Goal: Communication & Community: Share content

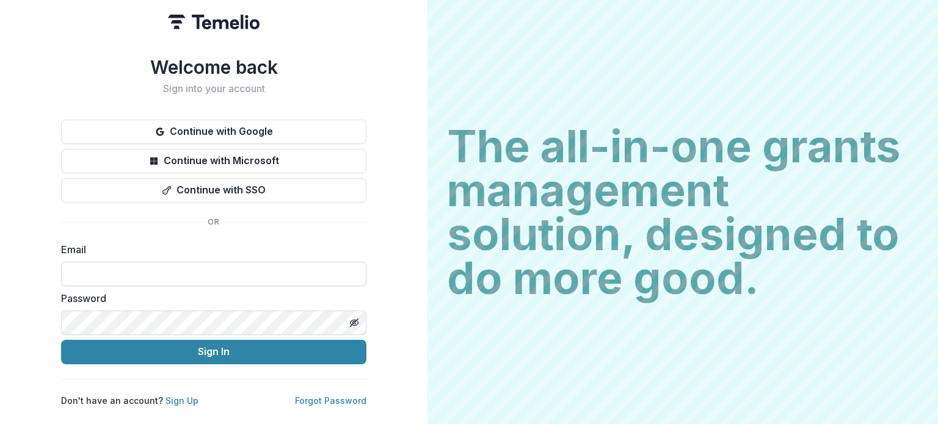
click at [154, 264] on input at bounding box center [213, 274] width 305 height 24
type input "**********"
click at [61, 340] on button "Sign In" at bounding box center [213, 352] width 305 height 24
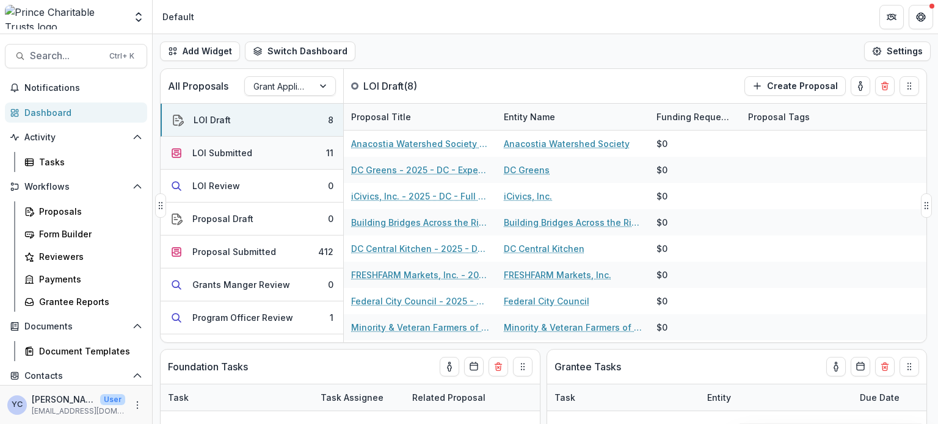
click at [219, 157] on div "LOI Submitted" at bounding box center [222, 152] width 60 height 13
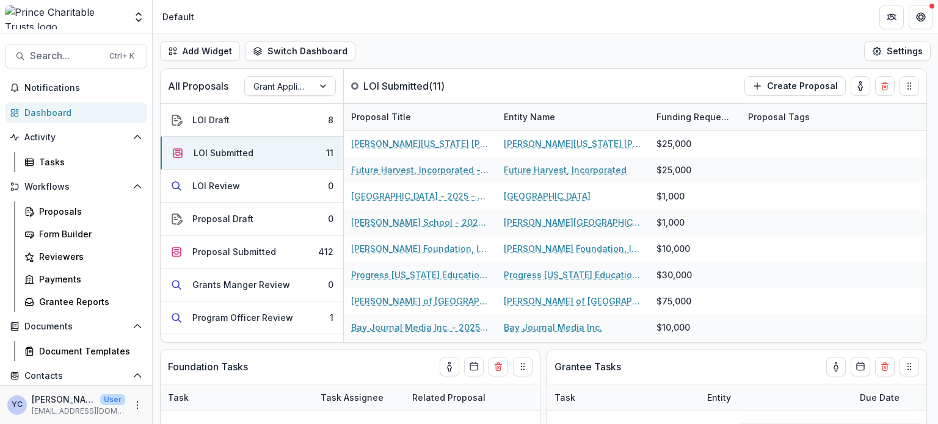
click at [386, 40] on div "Add Widget Switch Dashboard Default New Dashboard Settings" at bounding box center [545, 51] width 785 height 34
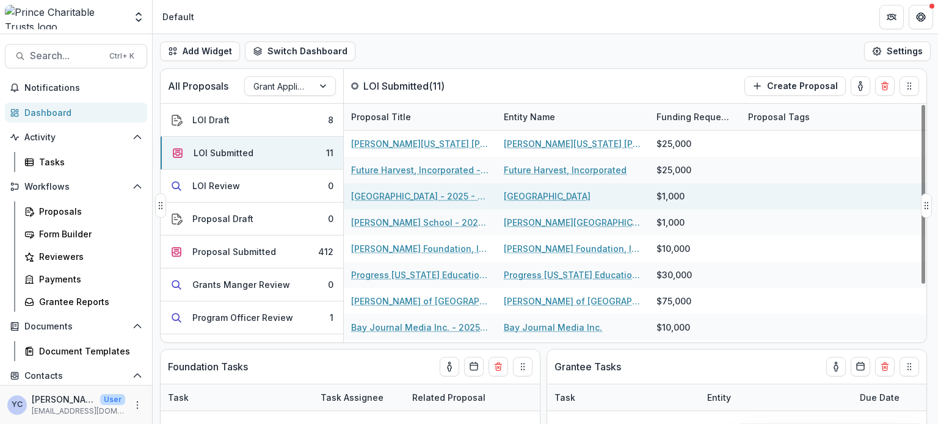
click at [397, 201] on link "Hyde School - 2025 - DC - Abbreviated Application" at bounding box center [420, 196] width 138 height 13
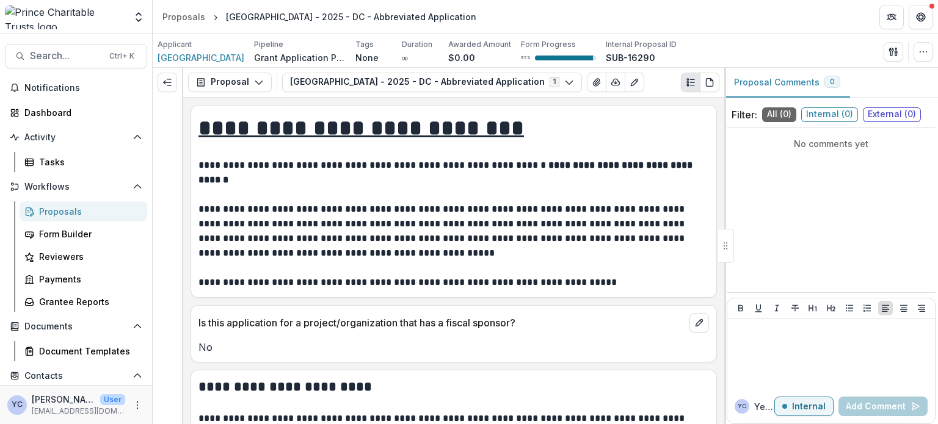
click at [818, 110] on span "Internal ( 0 )" at bounding box center [829, 114] width 57 height 15
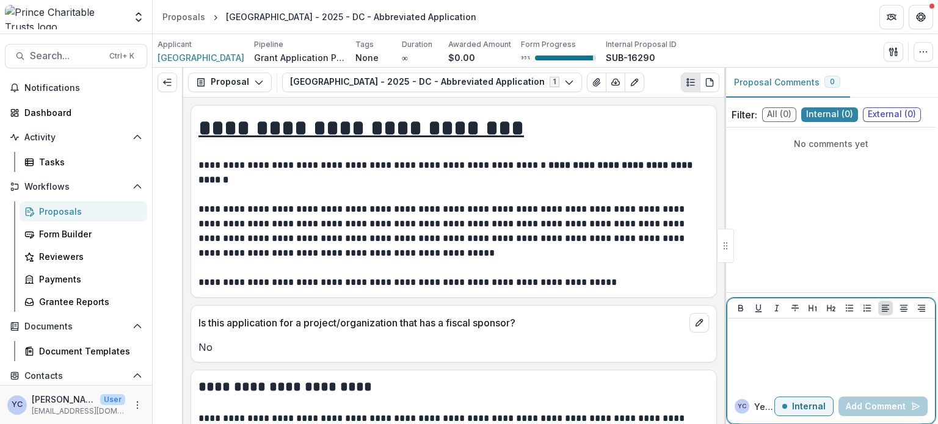
click at [792, 349] on div at bounding box center [831, 353] width 198 height 61
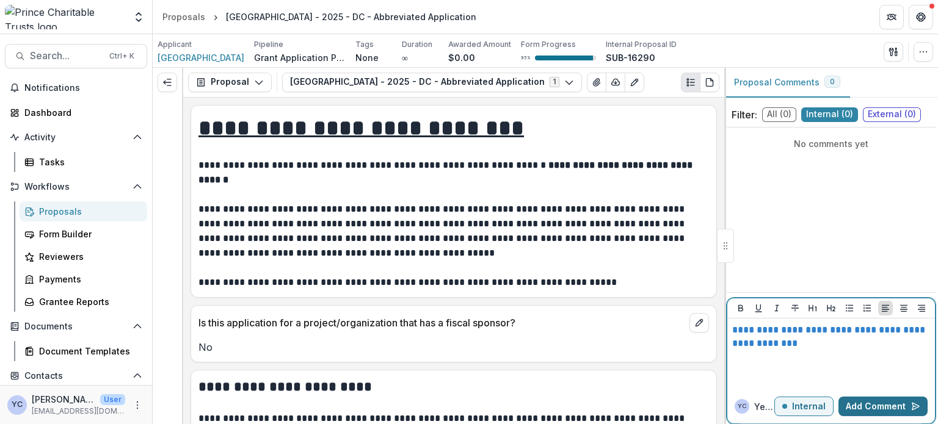
click at [860, 402] on button "Add Comment" at bounding box center [882, 407] width 89 height 20
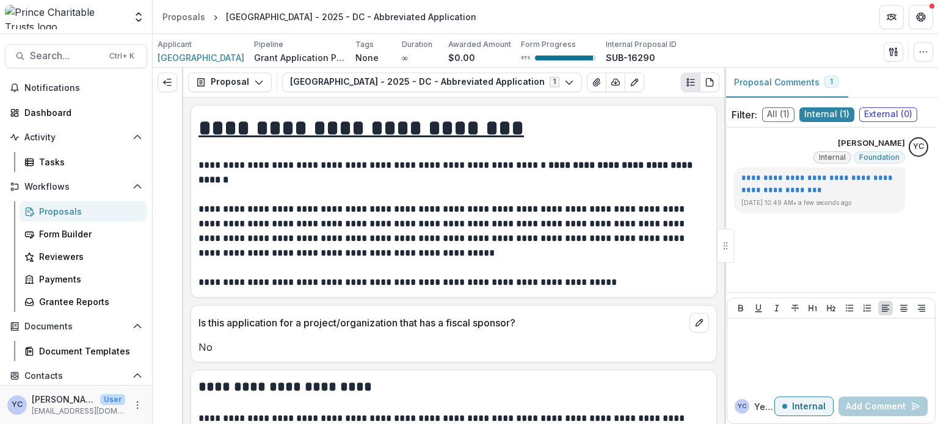
click at [469, 227] on p "**********" at bounding box center [451, 231] width 507 height 59
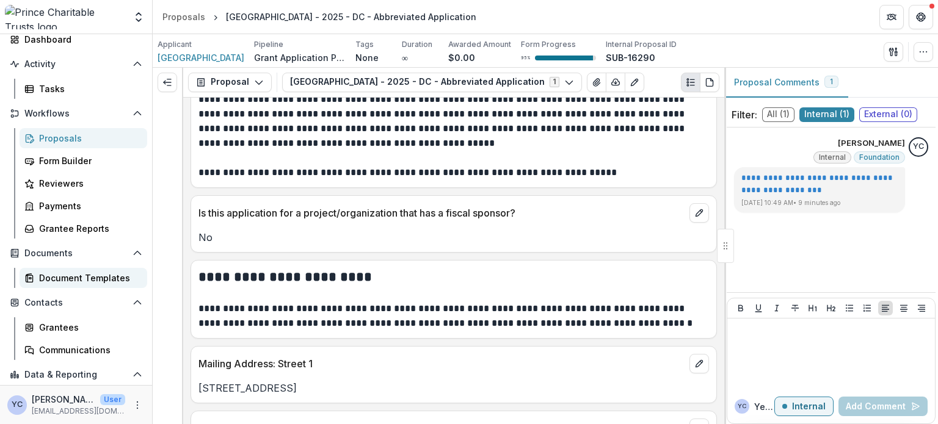
scroll to position [84, 0]
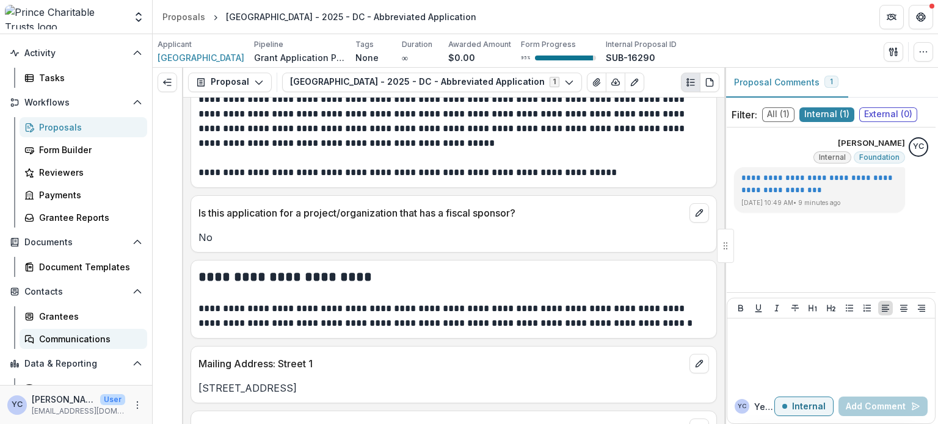
click at [61, 334] on div "Communications" at bounding box center [88, 339] width 98 height 13
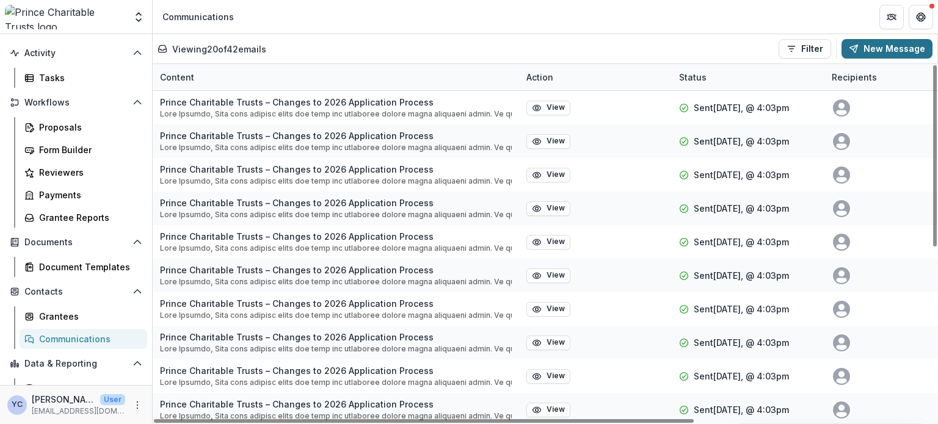
click at [869, 46] on button "New Message" at bounding box center [886, 49] width 91 height 20
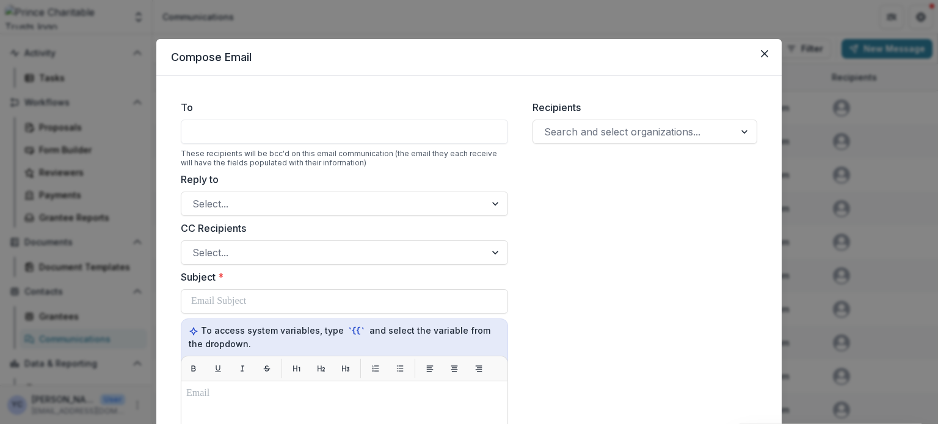
scroll to position [42, 0]
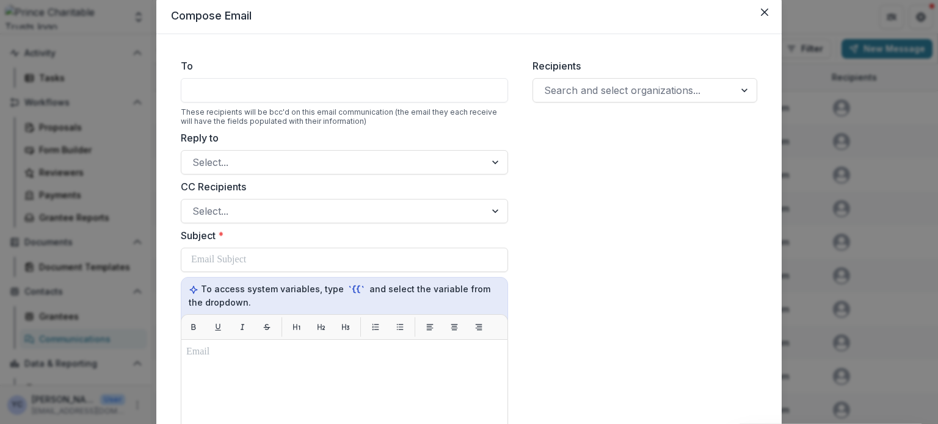
click at [275, 93] on div at bounding box center [344, 90] width 327 height 24
click at [262, 99] on div at bounding box center [344, 90] width 327 height 24
click at [580, 92] on div at bounding box center [633, 90] width 179 height 17
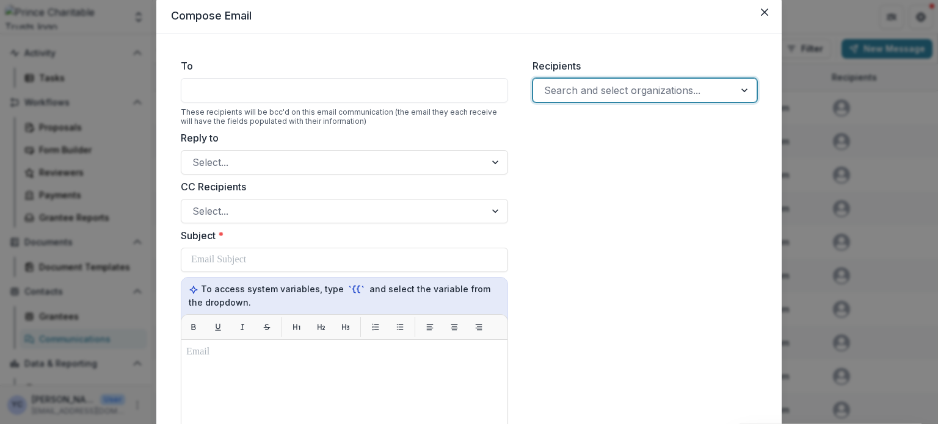
click at [581, 92] on div at bounding box center [633, 90] width 179 height 17
type input "*"
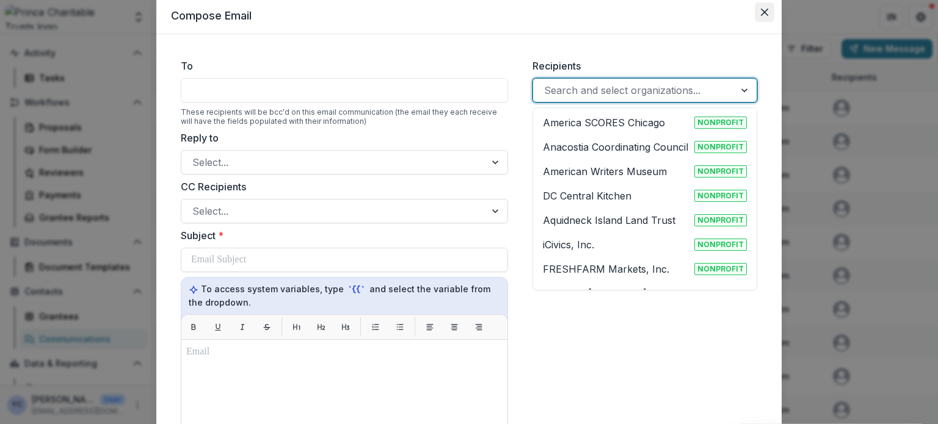
click at [767, 12] on button "Close" at bounding box center [764, 12] width 20 height 20
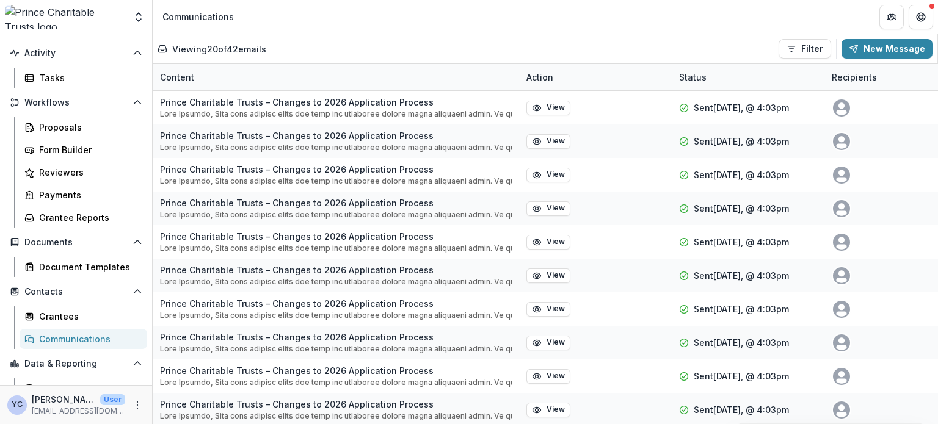
click at [66, 13] on img at bounding box center [65, 17] width 120 height 24
click at [45, 316] on div "Grantees" at bounding box center [88, 316] width 98 height 13
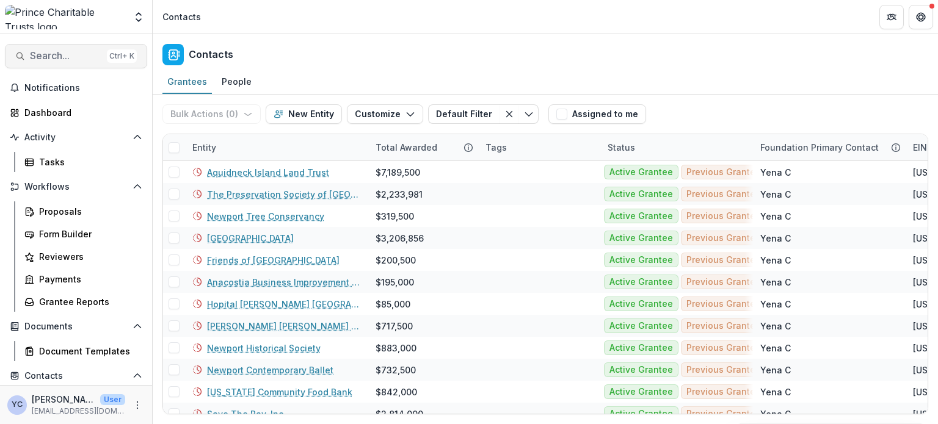
click at [48, 52] on span "Search..." at bounding box center [66, 56] width 72 height 12
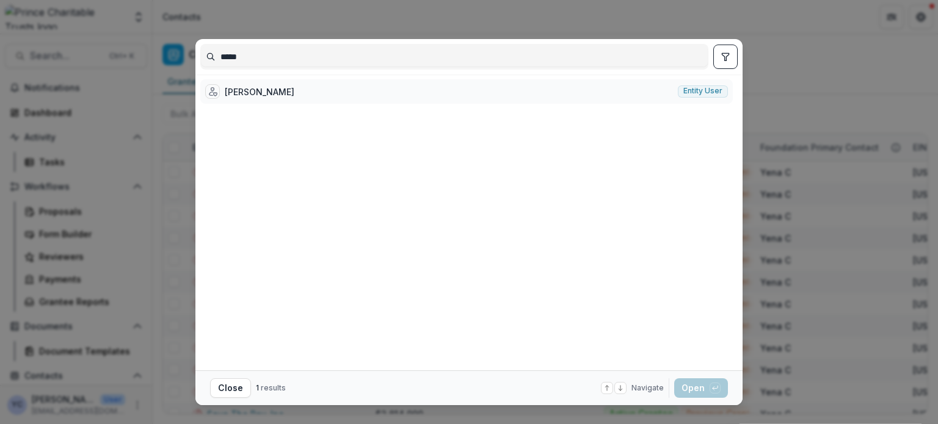
type input "*****"
click at [313, 89] on div "Anna Choi Entity user" at bounding box center [466, 91] width 532 height 24
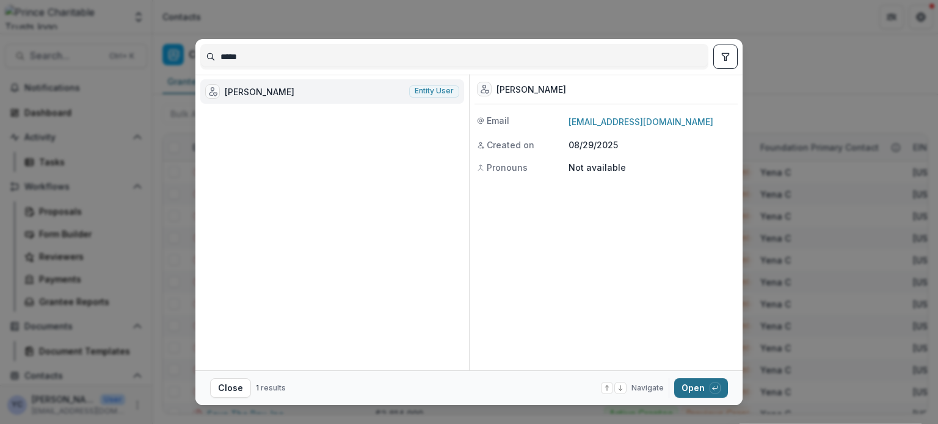
click at [698, 385] on button "Open with enter key" at bounding box center [701, 388] width 54 height 20
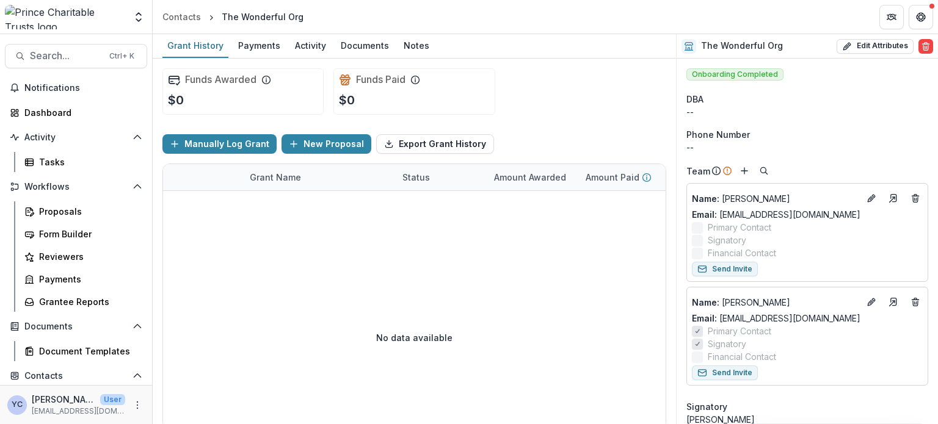
click at [574, 73] on div "Funds Awarded $0 Funds Paid $0" at bounding box center [414, 92] width 504 height 66
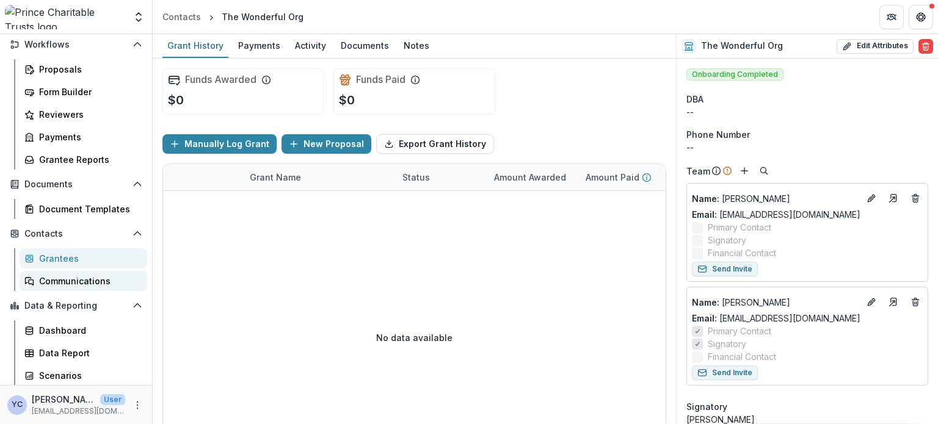
click at [74, 286] on div "Communications" at bounding box center [88, 281] width 98 height 13
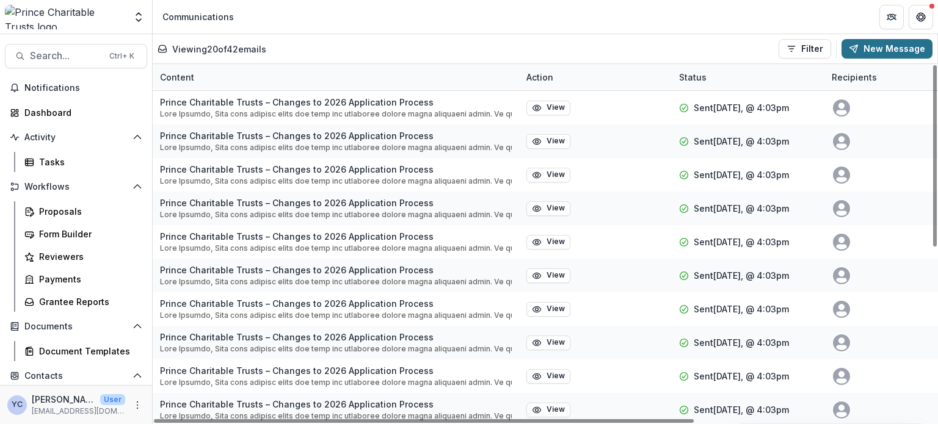
click at [872, 50] on button "New Message" at bounding box center [886, 49] width 91 height 20
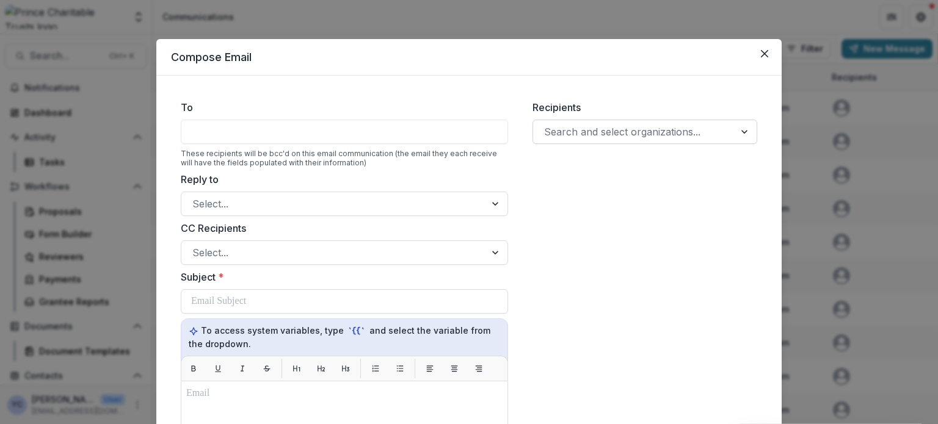
click at [605, 121] on div "Search and select organizations..." at bounding box center [644, 132] width 225 height 24
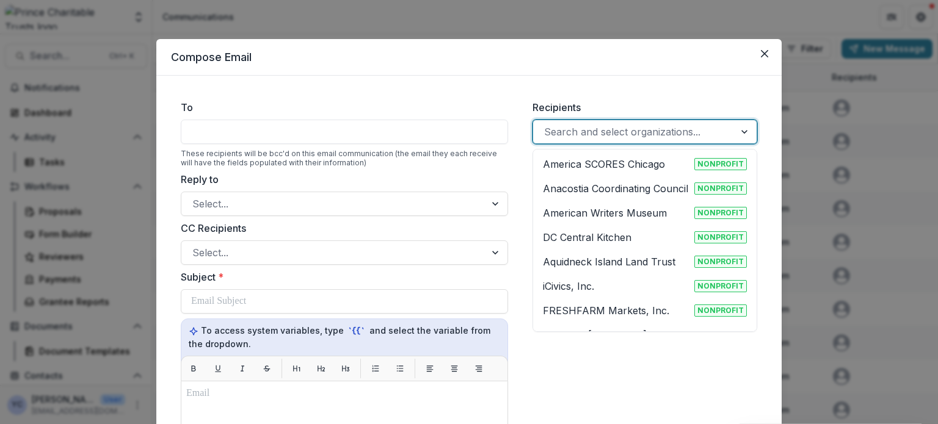
click at [620, 132] on div at bounding box center [633, 131] width 179 height 17
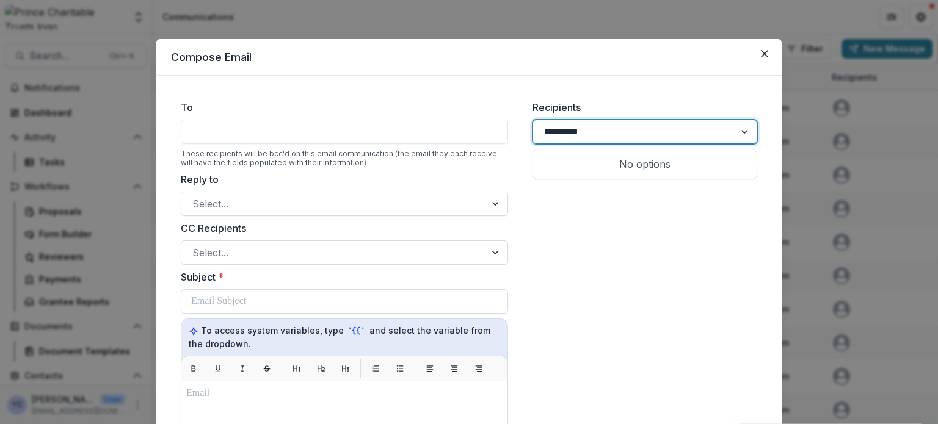
type input "**********"
click at [579, 161] on p "The Wonderful Org" at bounding box center [588, 164] width 90 height 15
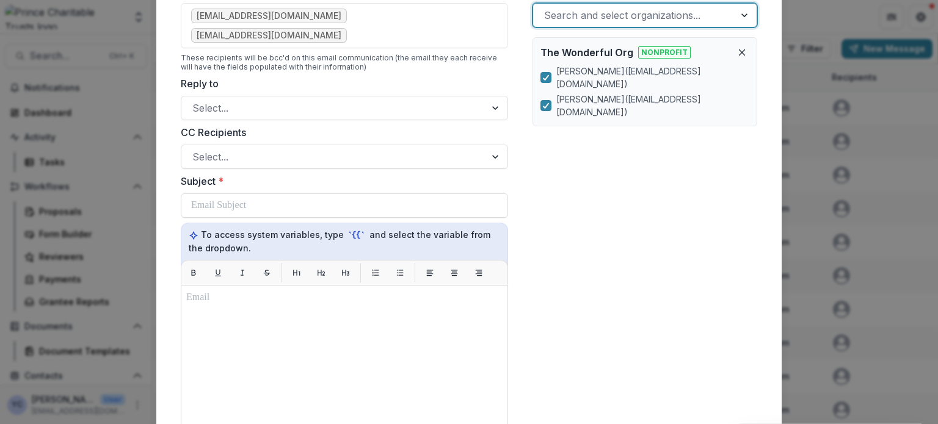
scroll to position [117, 0]
click at [543, 102] on icon at bounding box center [545, 105] width 7 height 6
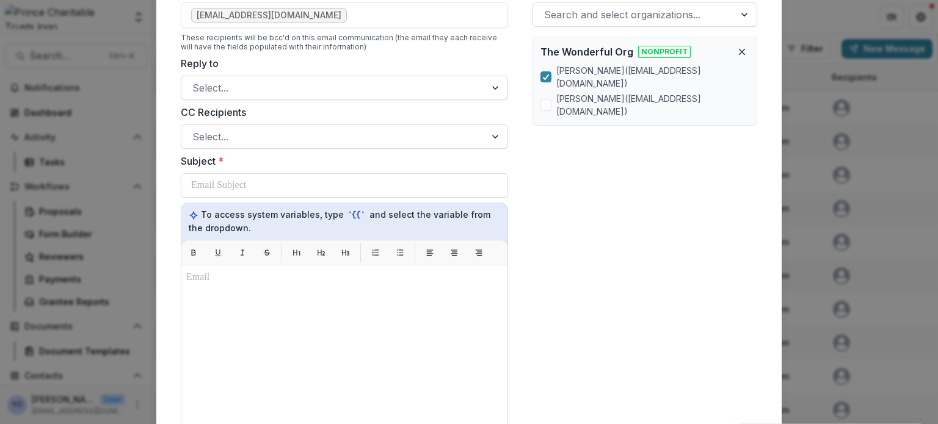
click at [301, 93] on div at bounding box center [333, 87] width 282 height 17
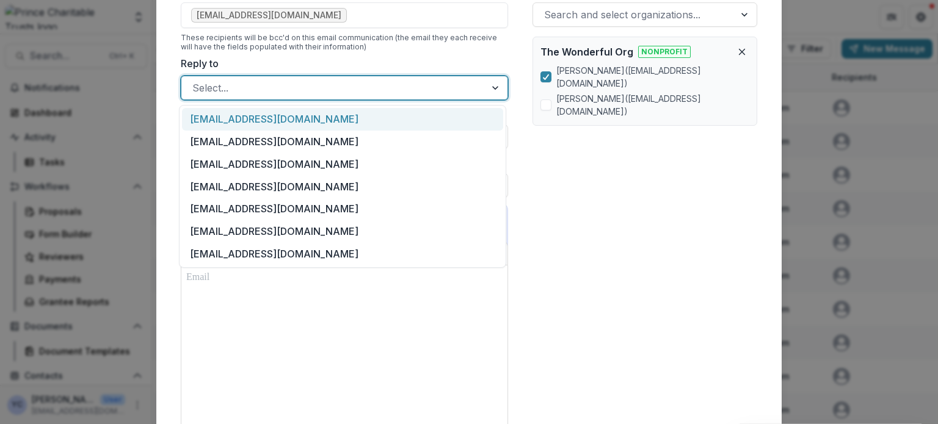
click at [258, 122] on div "ychoi@princetrusts.org" at bounding box center [342, 119] width 321 height 23
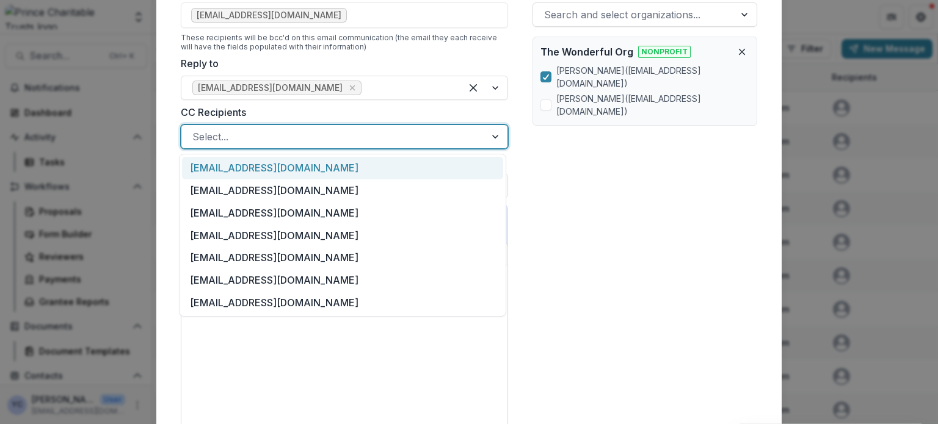
click at [241, 143] on div at bounding box center [333, 136] width 282 height 17
click at [219, 166] on div "ychoi@princetrusts.org" at bounding box center [342, 168] width 321 height 23
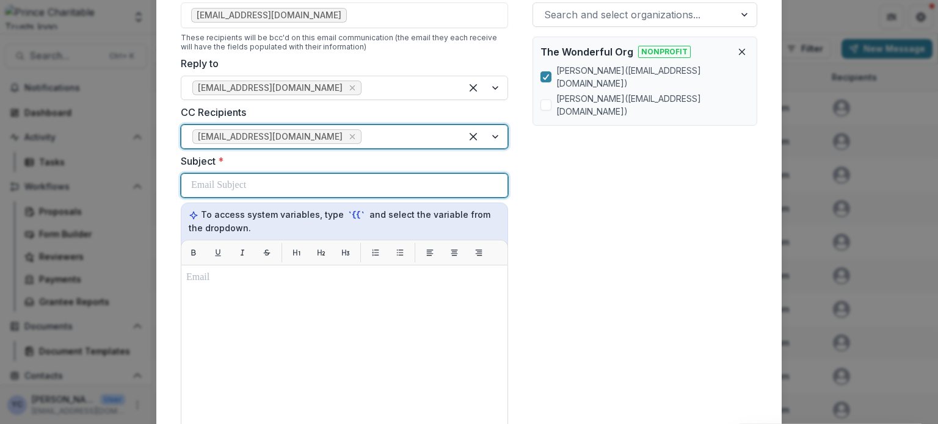
click at [220, 187] on p at bounding box center [218, 185] width 55 height 15
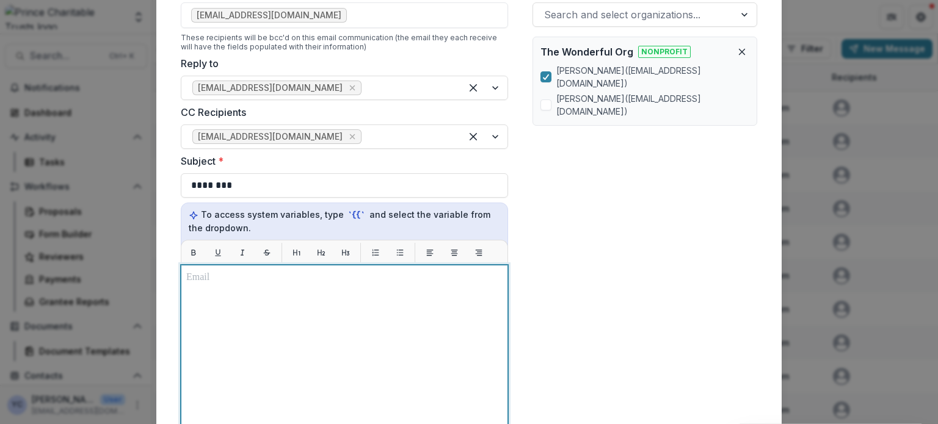
click at [240, 317] on div at bounding box center [344, 417] width 316 height 294
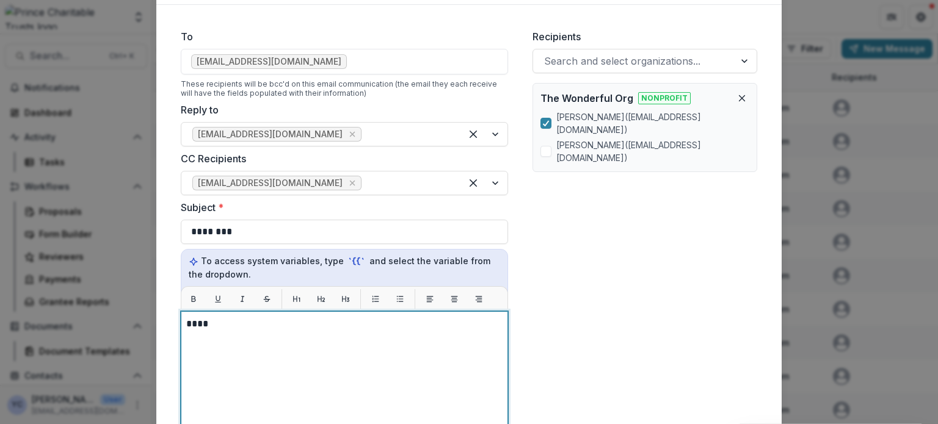
scroll to position [427, 0]
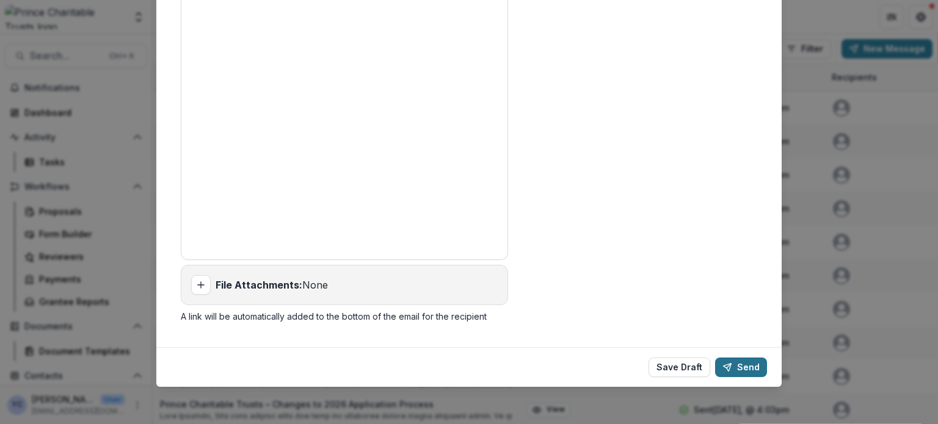
click at [737, 358] on button "Send" at bounding box center [741, 368] width 52 height 20
